Goal: Complete application form

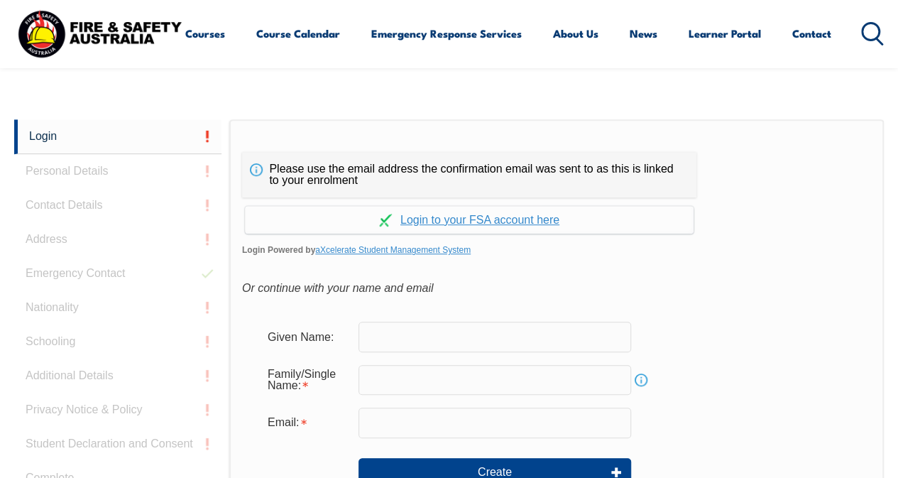
scroll to position [336, 0]
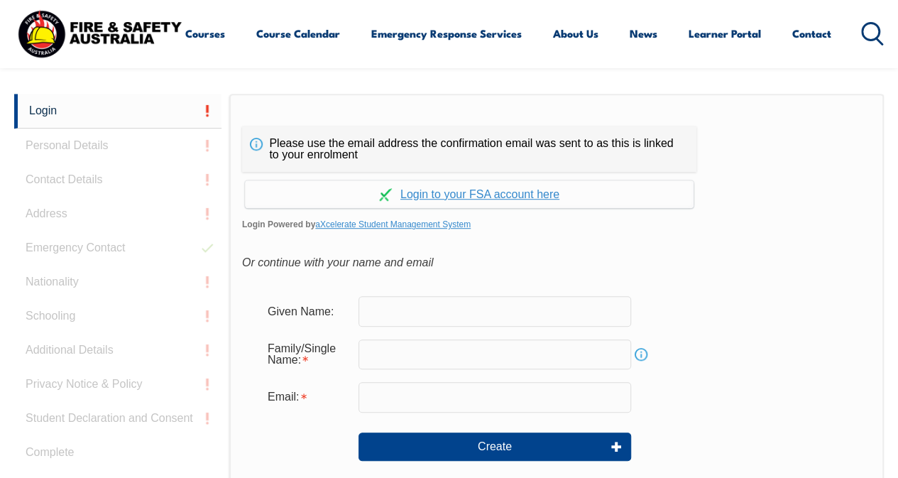
click at [495, 317] on input "text" at bounding box center [494, 311] width 273 height 30
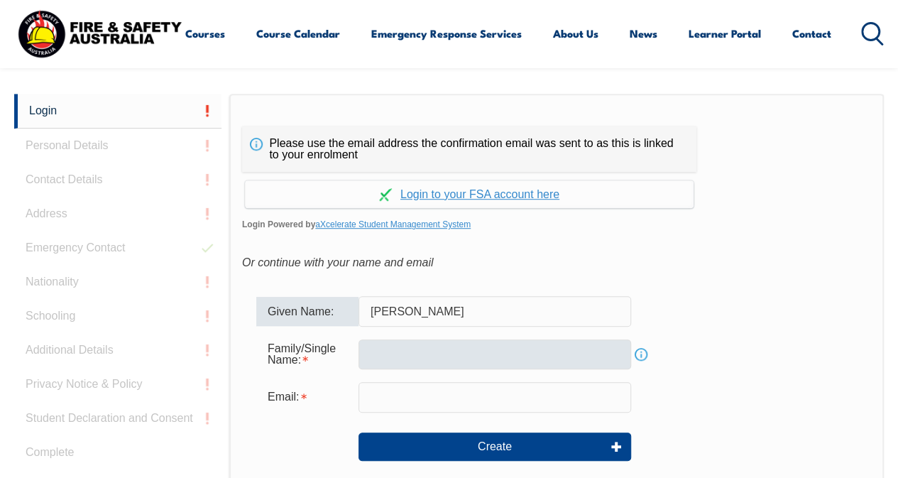
type input "[PERSON_NAME]"
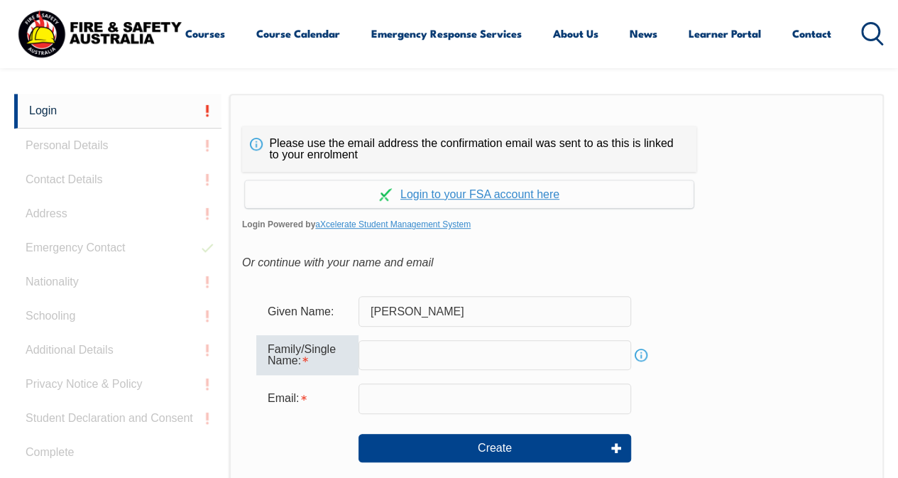
click at [387, 355] on input "text" at bounding box center [494, 355] width 273 height 30
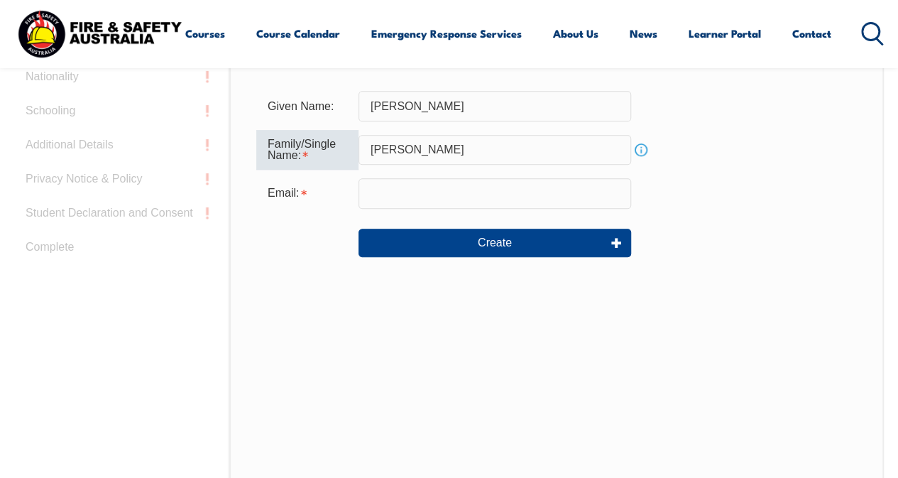
scroll to position [399, 0]
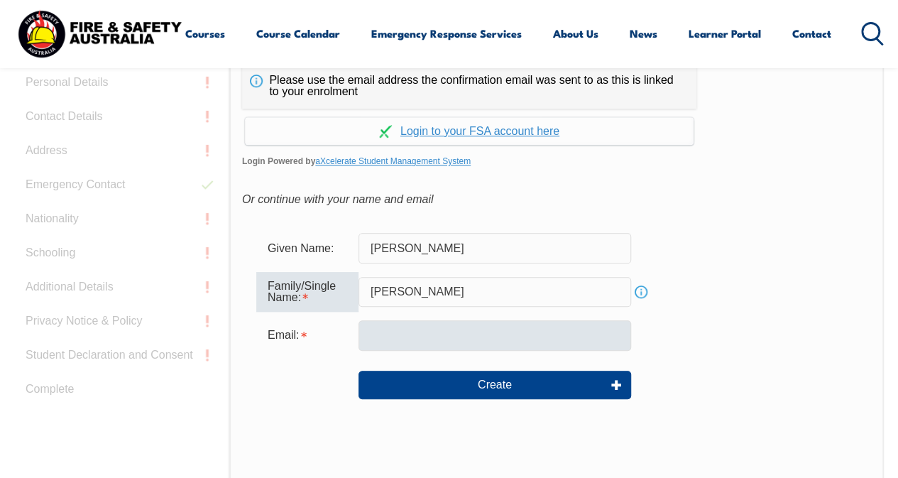
type input "[PERSON_NAME]"
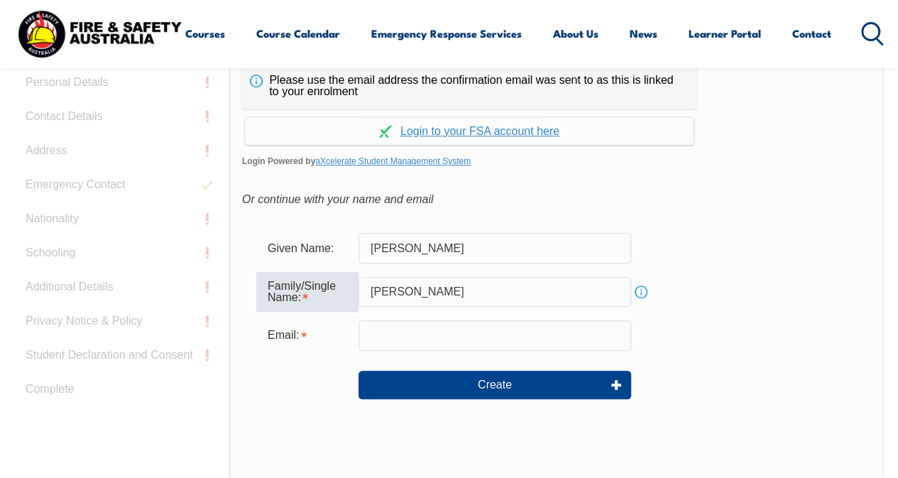
click at [396, 339] on input "email" at bounding box center [494, 335] width 273 height 30
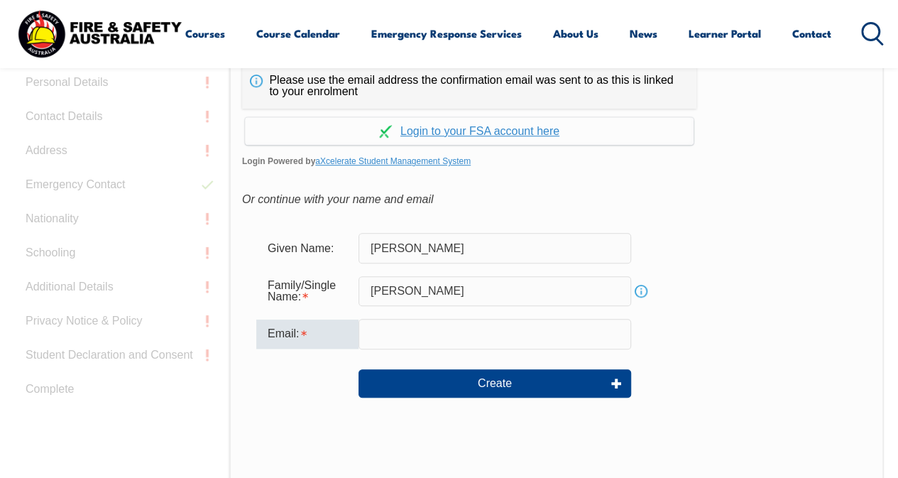
type input "[PERSON_NAME][EMAIL_ADDRESS][PERSON_NAME][DOMAIN_NAME][PERSON_NAME]"
click at [808, 302] on div "Family/Single Name: [PERSON_NAME] Info" at bounding box center [556, 291] width 600 height 38
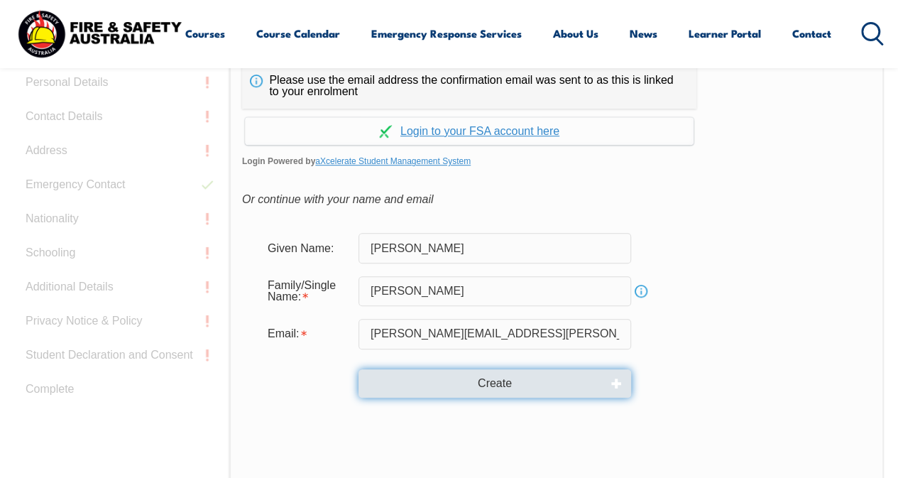
click at [532, 378] on button "Create" at bounding box center [494, 383] width 273 height 28
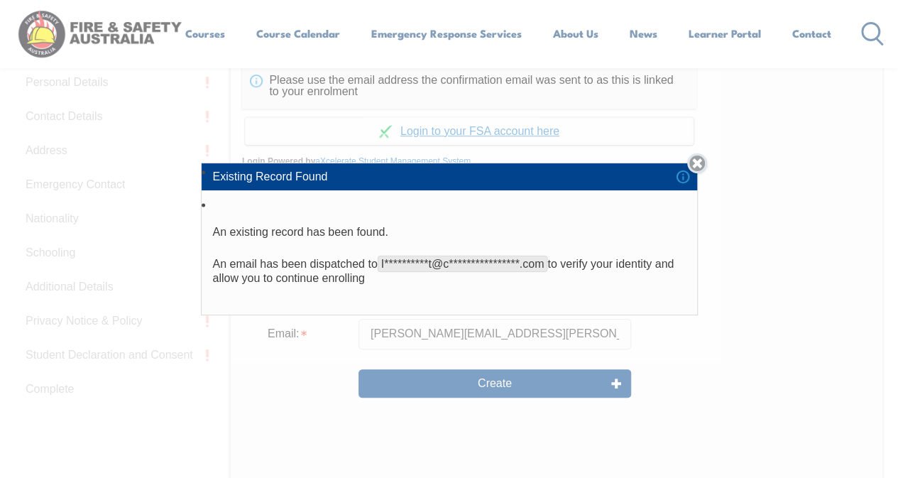
click at [703, 162] on link "Close" at bounding box center [697, 163] width 20 height 20
